Goal: Find specific page/section: Find specific page/section

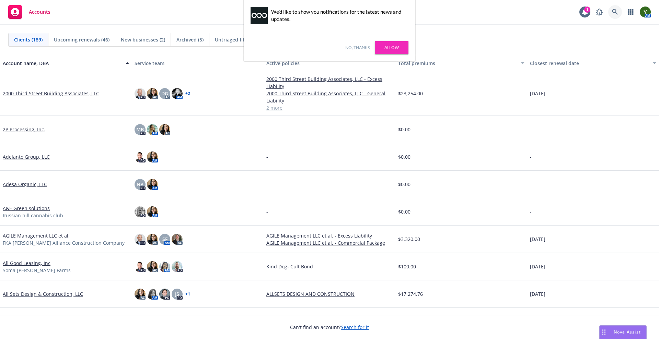
click at [614, 13] on icon at bounding box center [615, 12] width 6 height 6
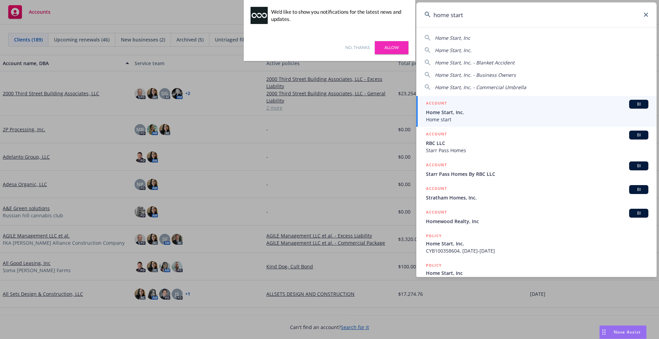
type input "home start"
click at [451, 119] on span "Home start" at bounding box center [537, 119] width 222 height 7
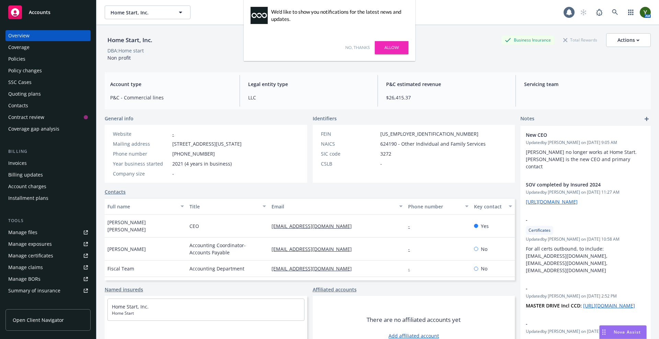
click at [391, 44] on link "Allow" at bounding box center [392, 47] width 34 height 13
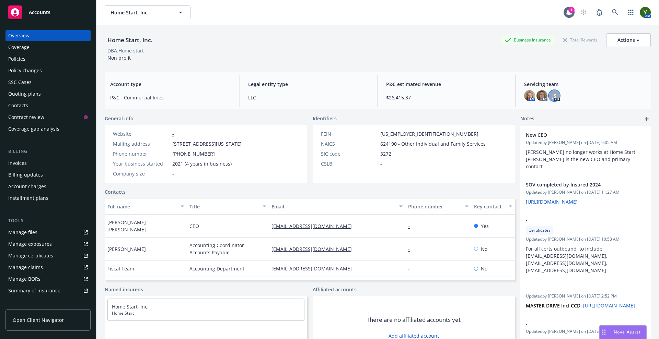
click at [552, 93] on div "JS" at bounding box center [553, 95] width 11 height 11
click at [524, 96] on img at bounding box center [529, 95] width 11 height 11
click at [536, 95] on img at bounding box center [541, 95] width 11 height 11
